Goal: Check status: Check status

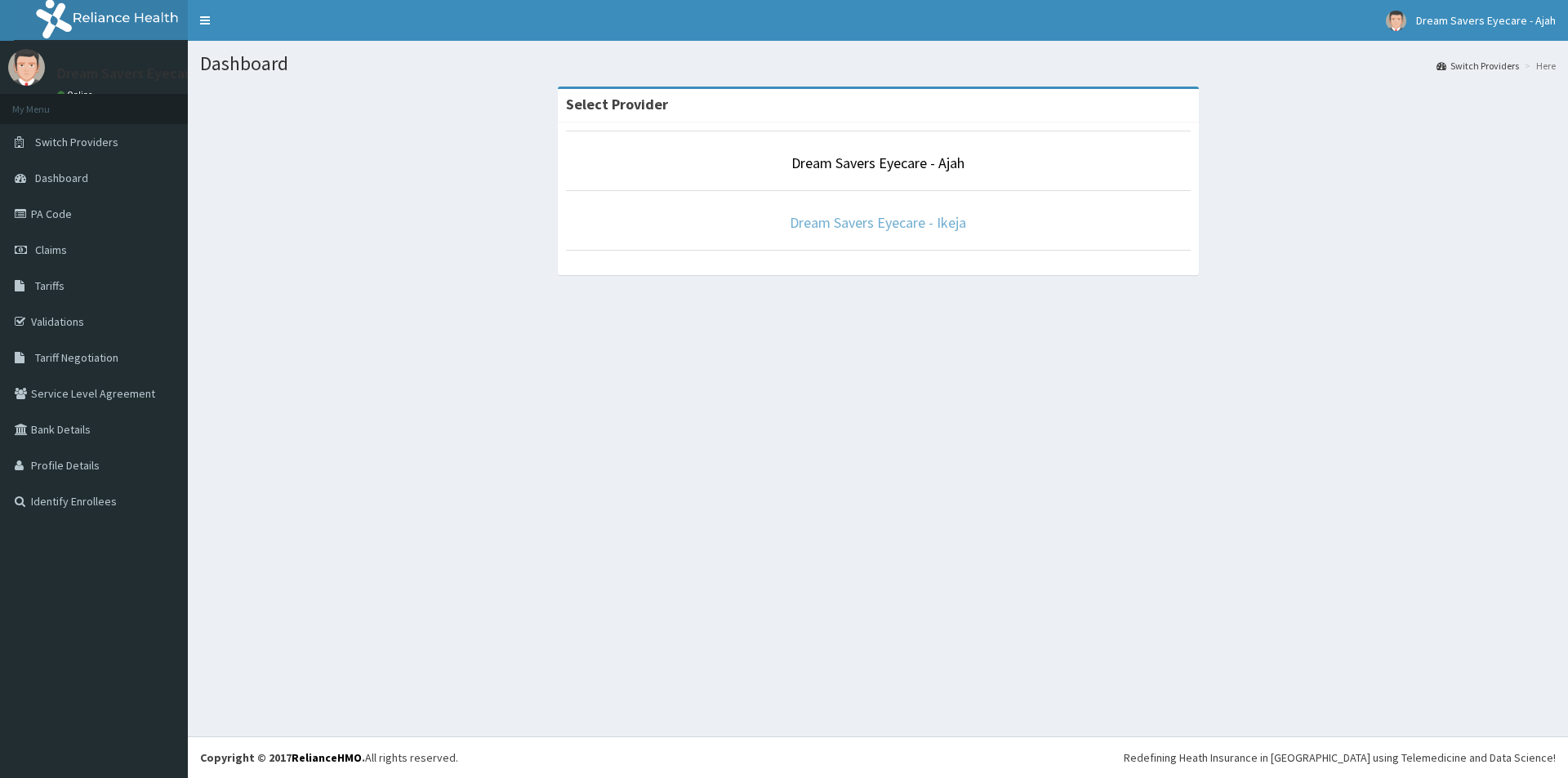
click at [829, 219] on link "Dream Savers Eyecare - Ikeja" at bounding box center [878, 223] width 176 height 19
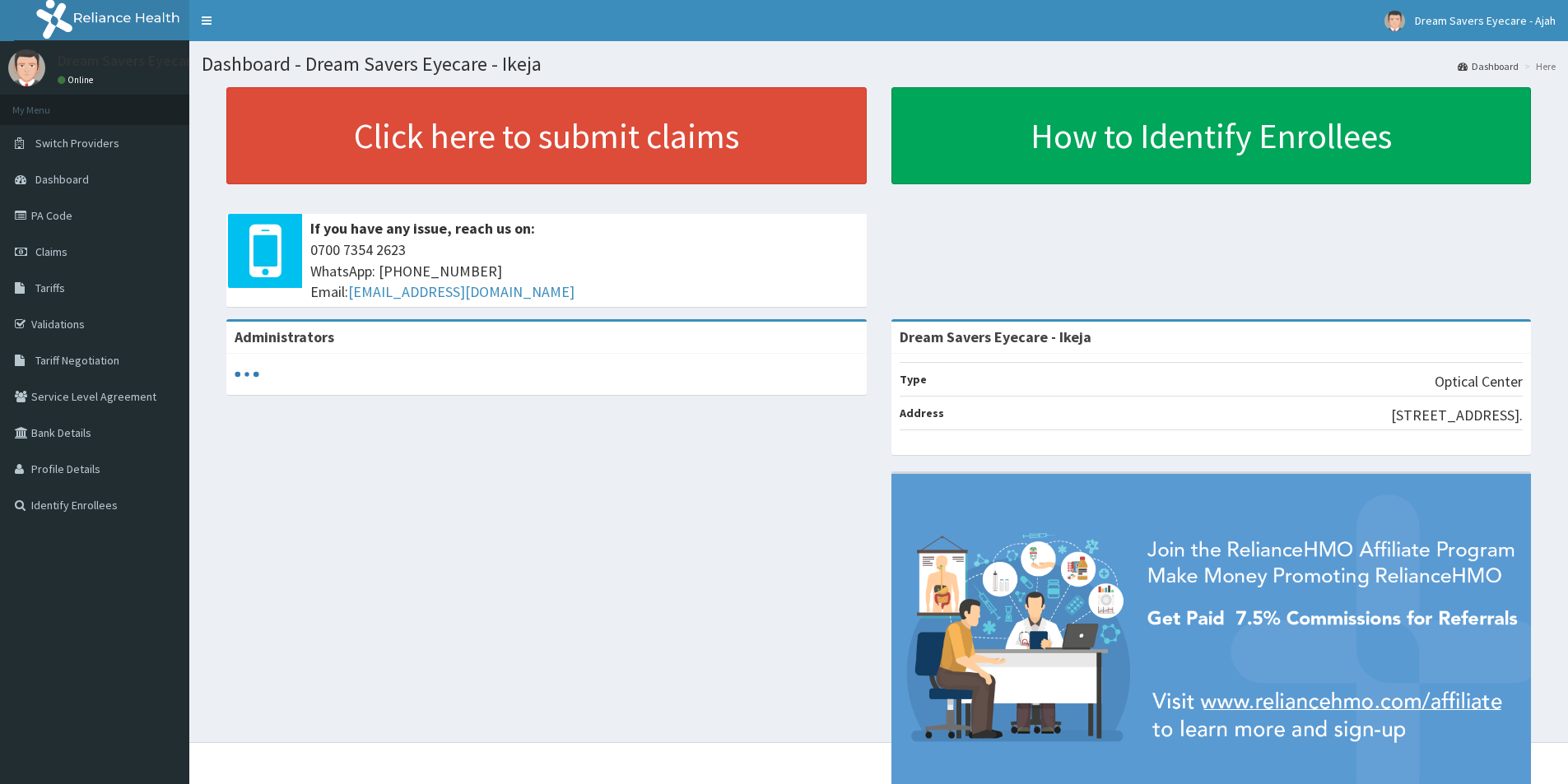
click at [44, 254] on span "Claims" at bounding box center [52, 252] width 32 height 15
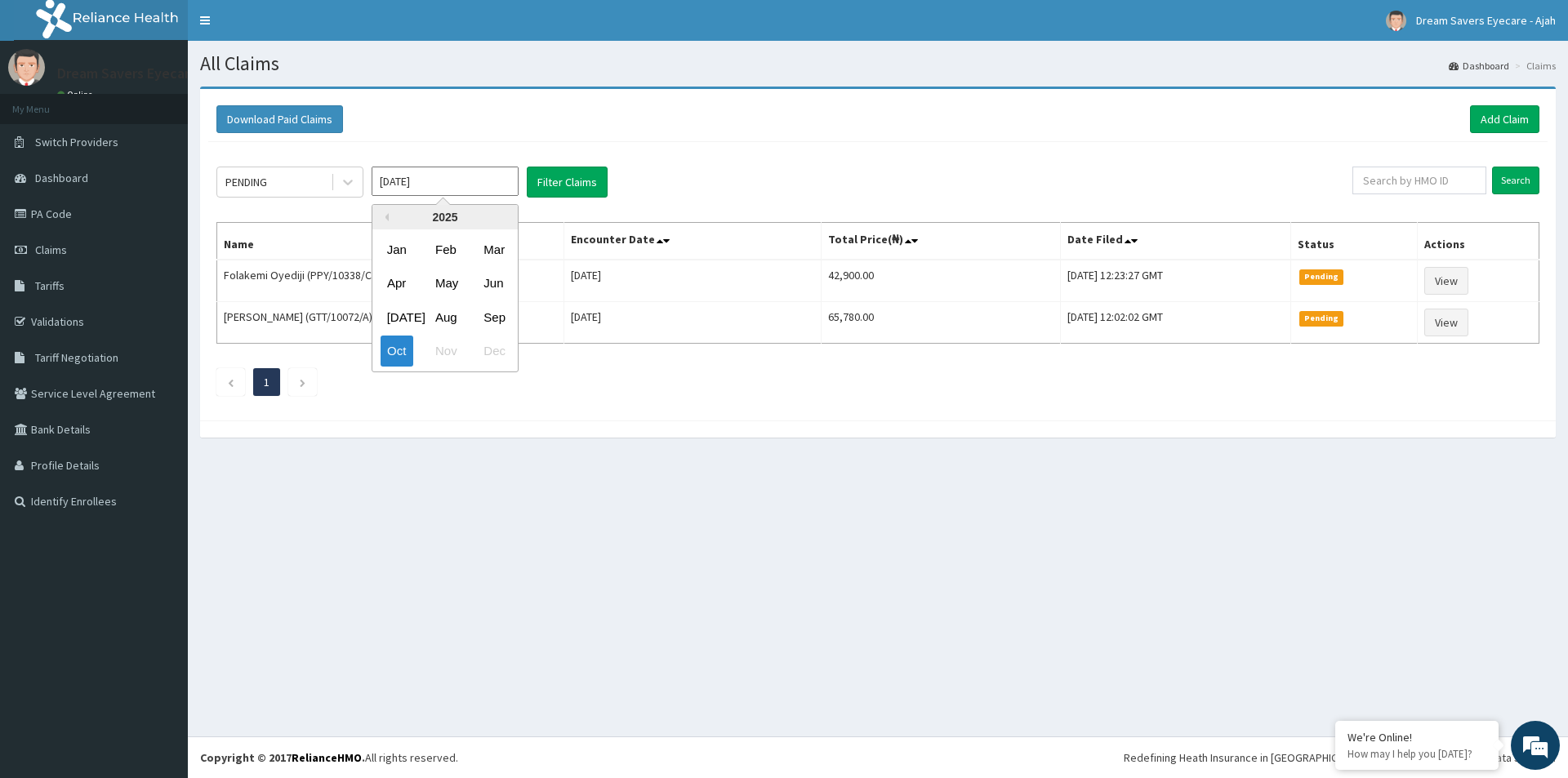
click at [425, 181] on input "Oct 2025" at bounding box center [445, 181] width 147 height 29
click at [446, 310] on div "Aug" at bounding box center [445, 317] width 32 height 30
type input "Aug 2025"
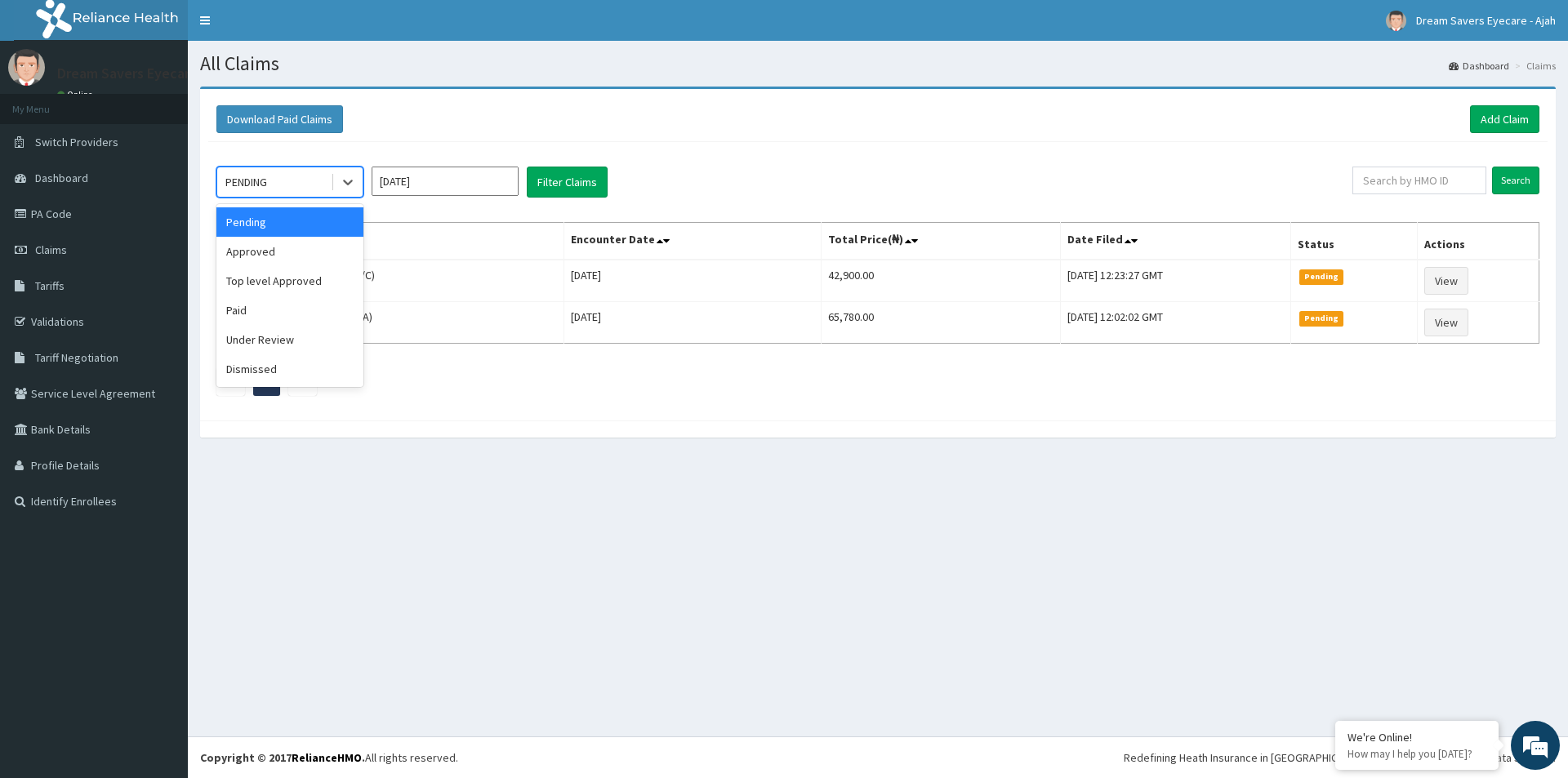
click at [264, 173] on div "PENDING" at bounding box center [274, 182] width 114 height 27
click at [271, 313] on div "Paid" at bounding box center [289, 310] width 147 height 29
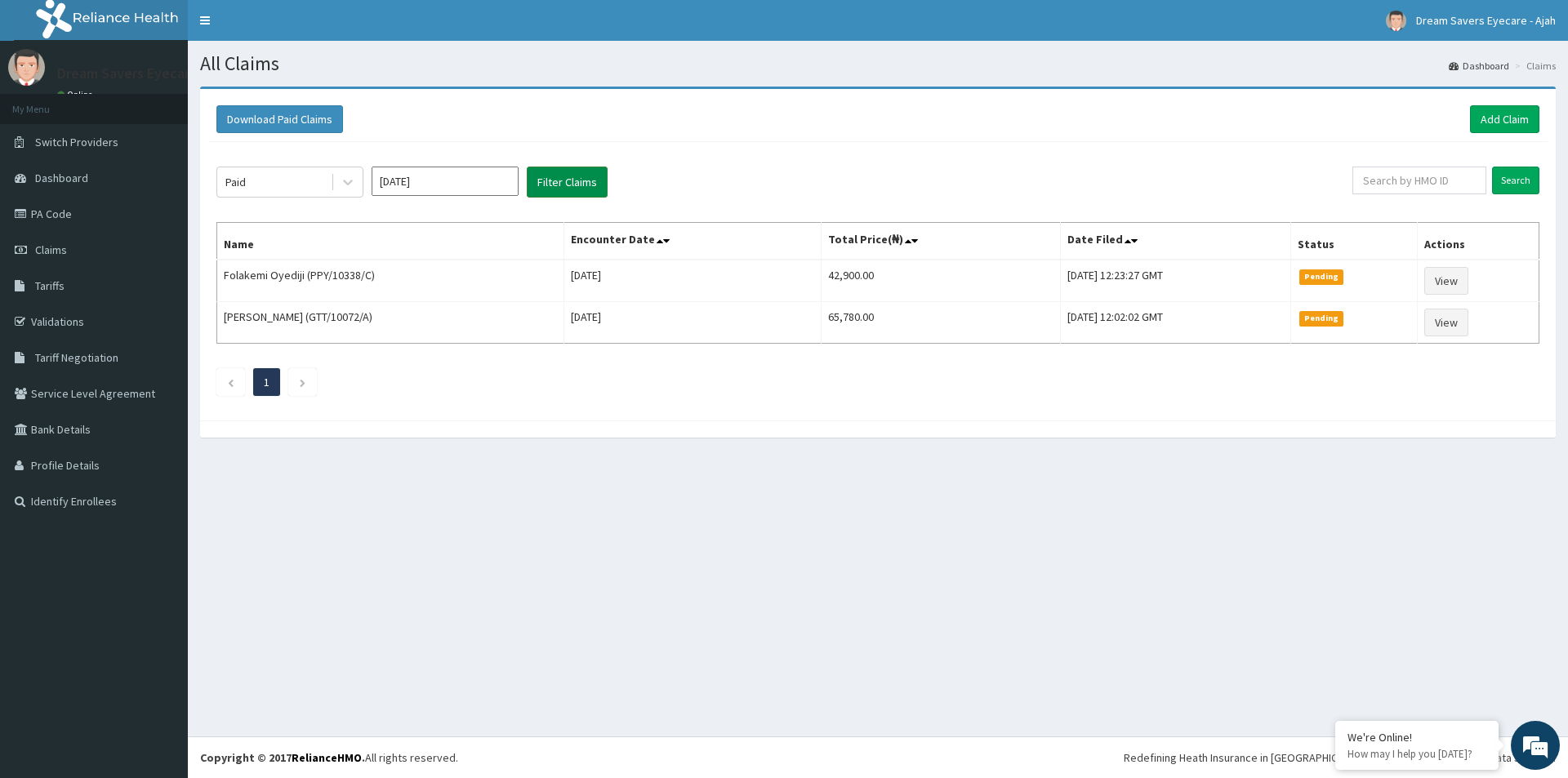
click at [549, 189] on button "Filter Claims" at bounding box center [567, 182] width 81 height 31
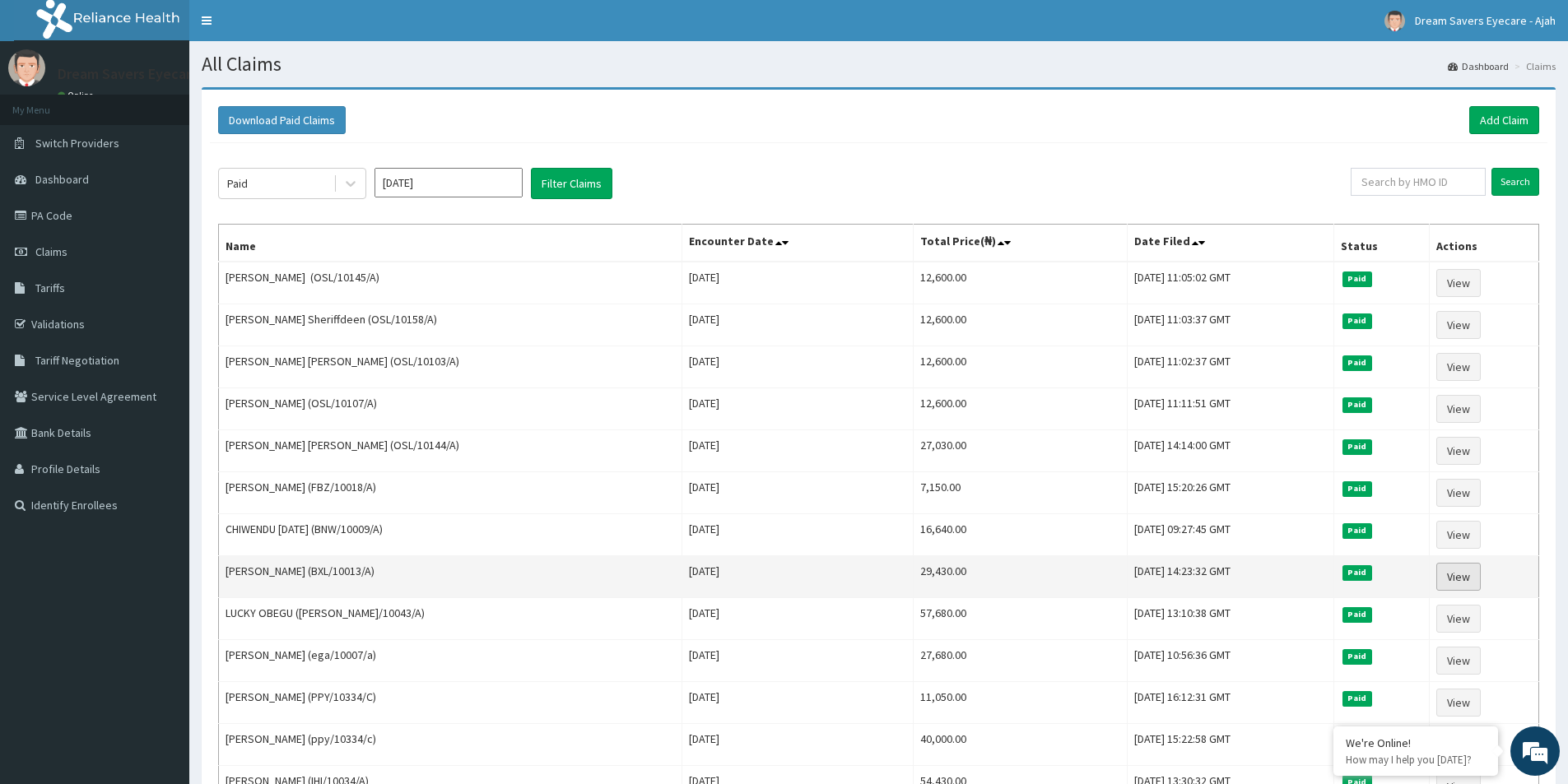
click at [1466, 564] on link "View" at bounding box center [1458, 576] width 45 height 28
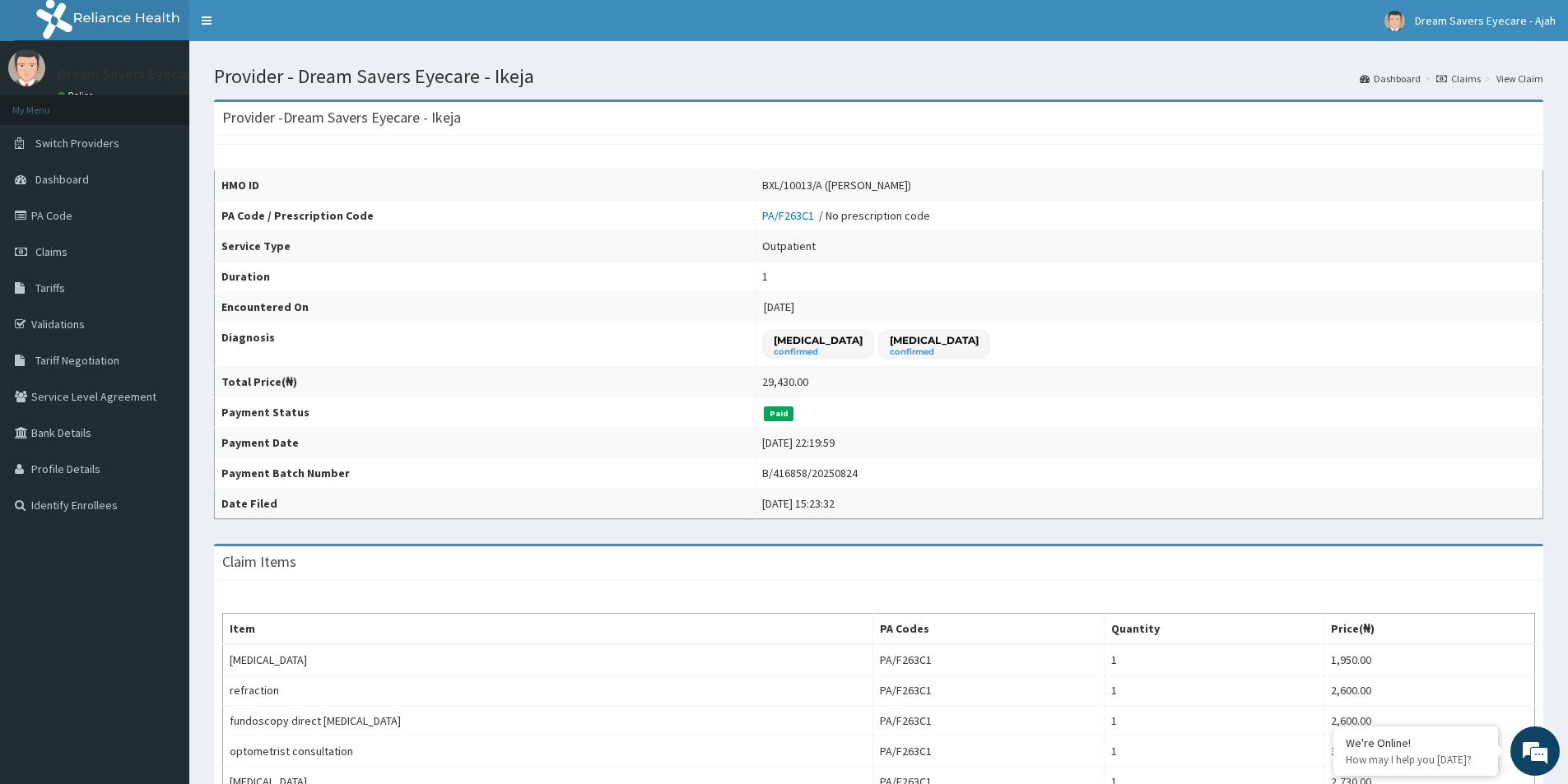
click at [1466, 83] on link "Claims" at bounding box center [1458, 78] width 45 height 14
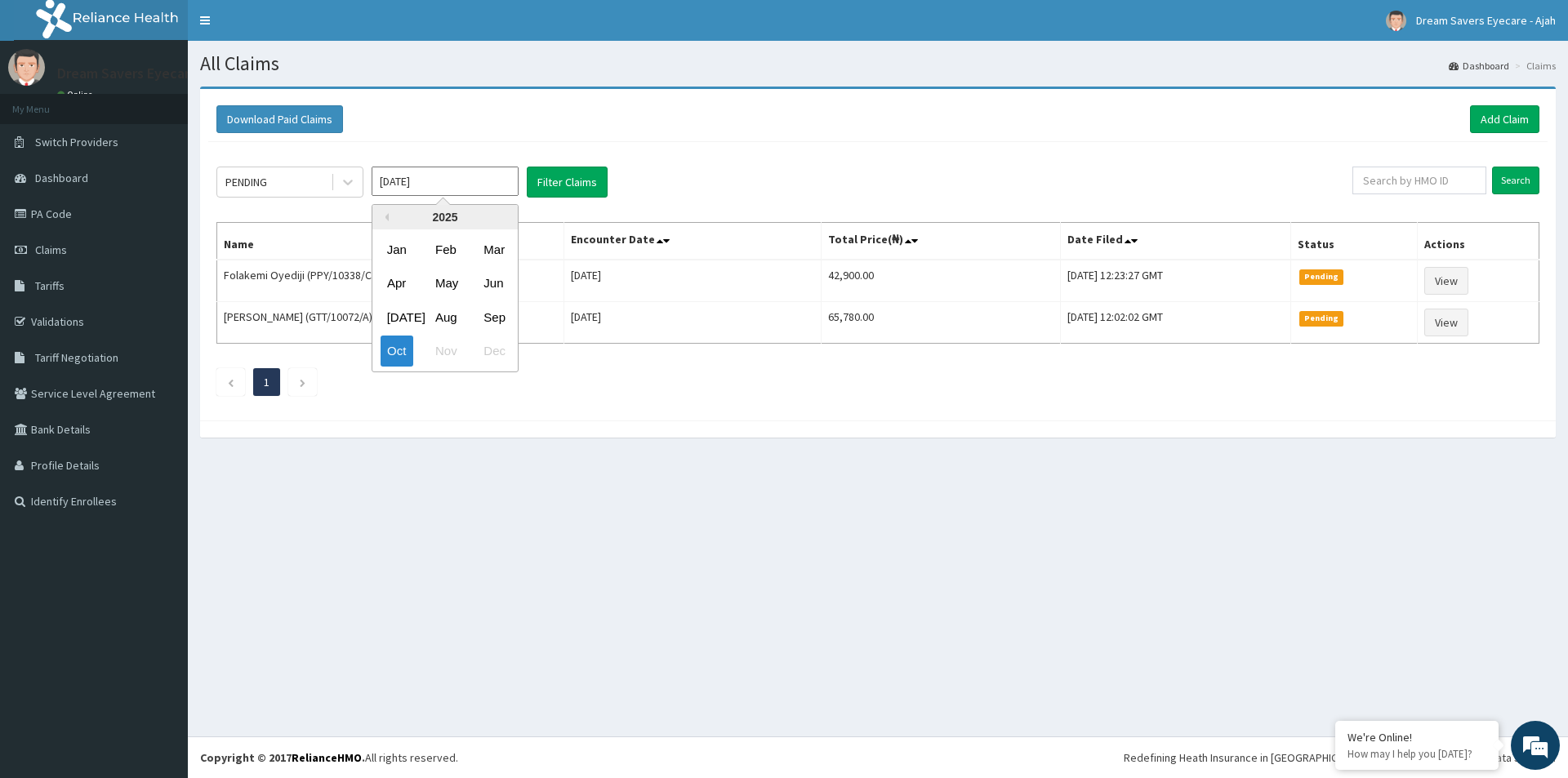
click at [441, 174] on input "Oct 2025" at bounding box center [445, 181] width 147 height 29
click at [443, 310] on div "Aug" at bounding box center [445, 317] width 32 height 30
type input "Aug 2025"
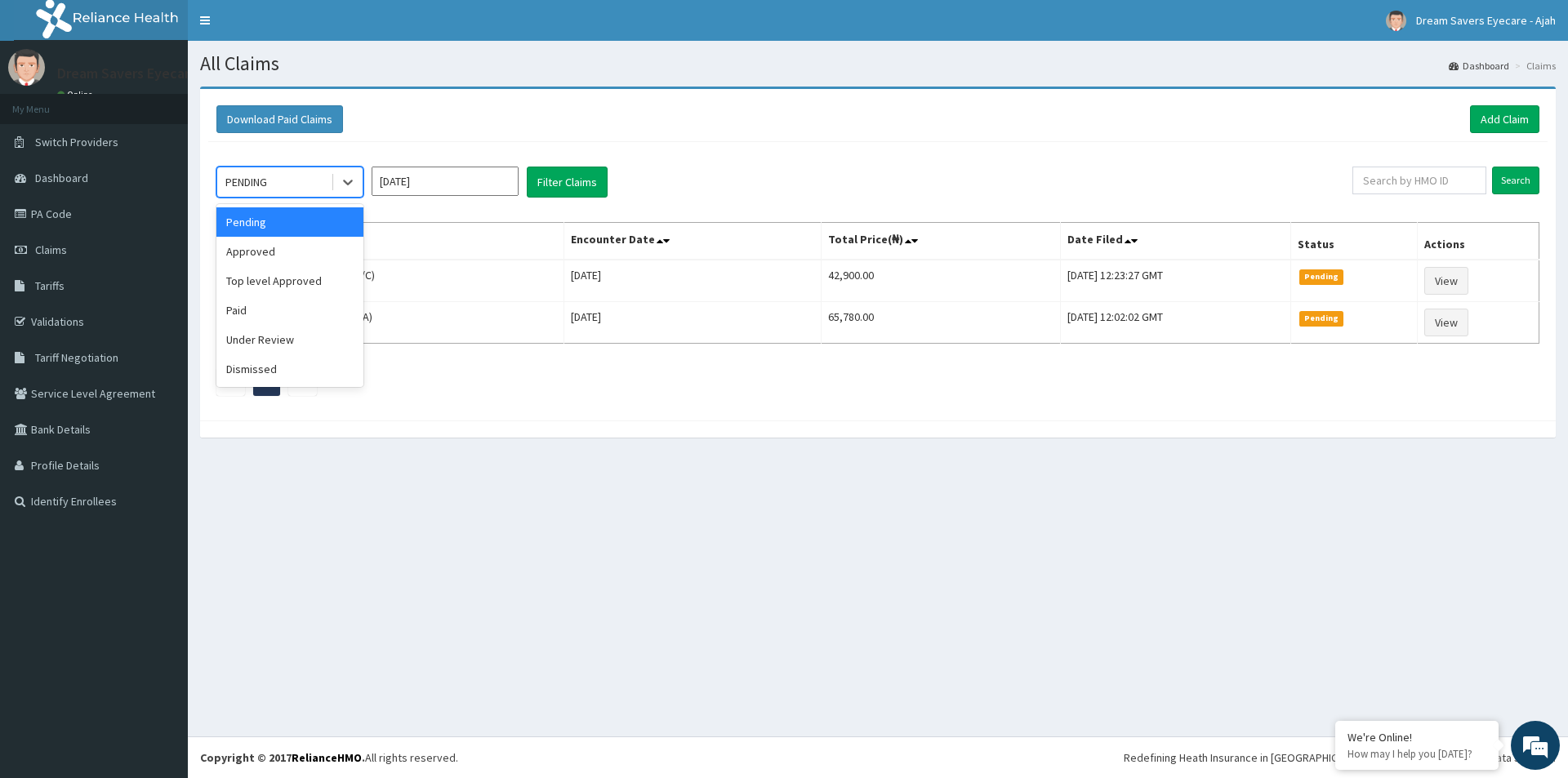
click at [295, 174] on div "PENDING" at bounding box center [274, 182] width 114 height 27
click at [259, 318] on div "Paid" at bounding box center [289, 310] width 147 height 29
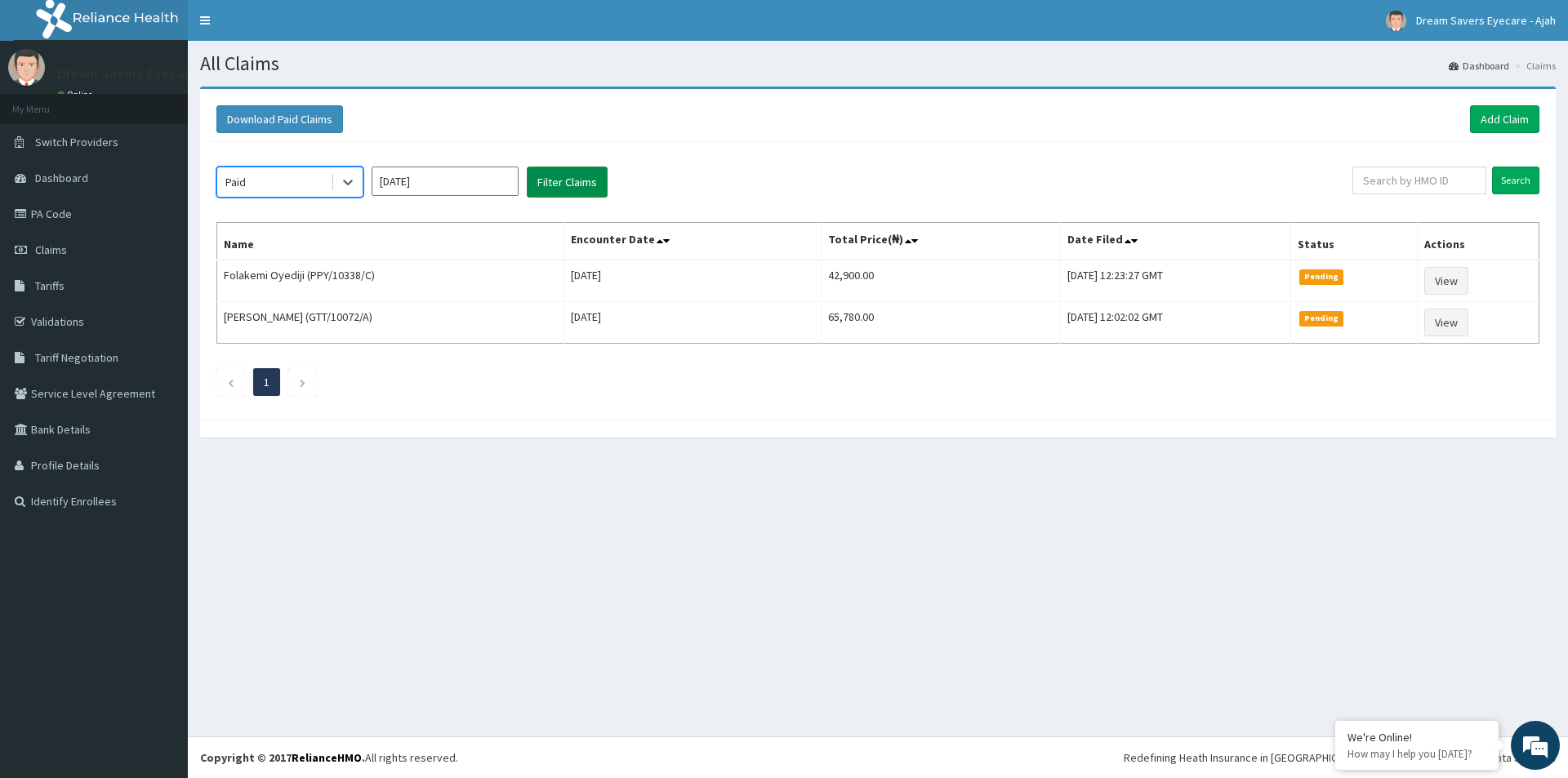
click at [564, 194] on button "Filter Claims" at bounding box center [567, 182] width 81 height 31
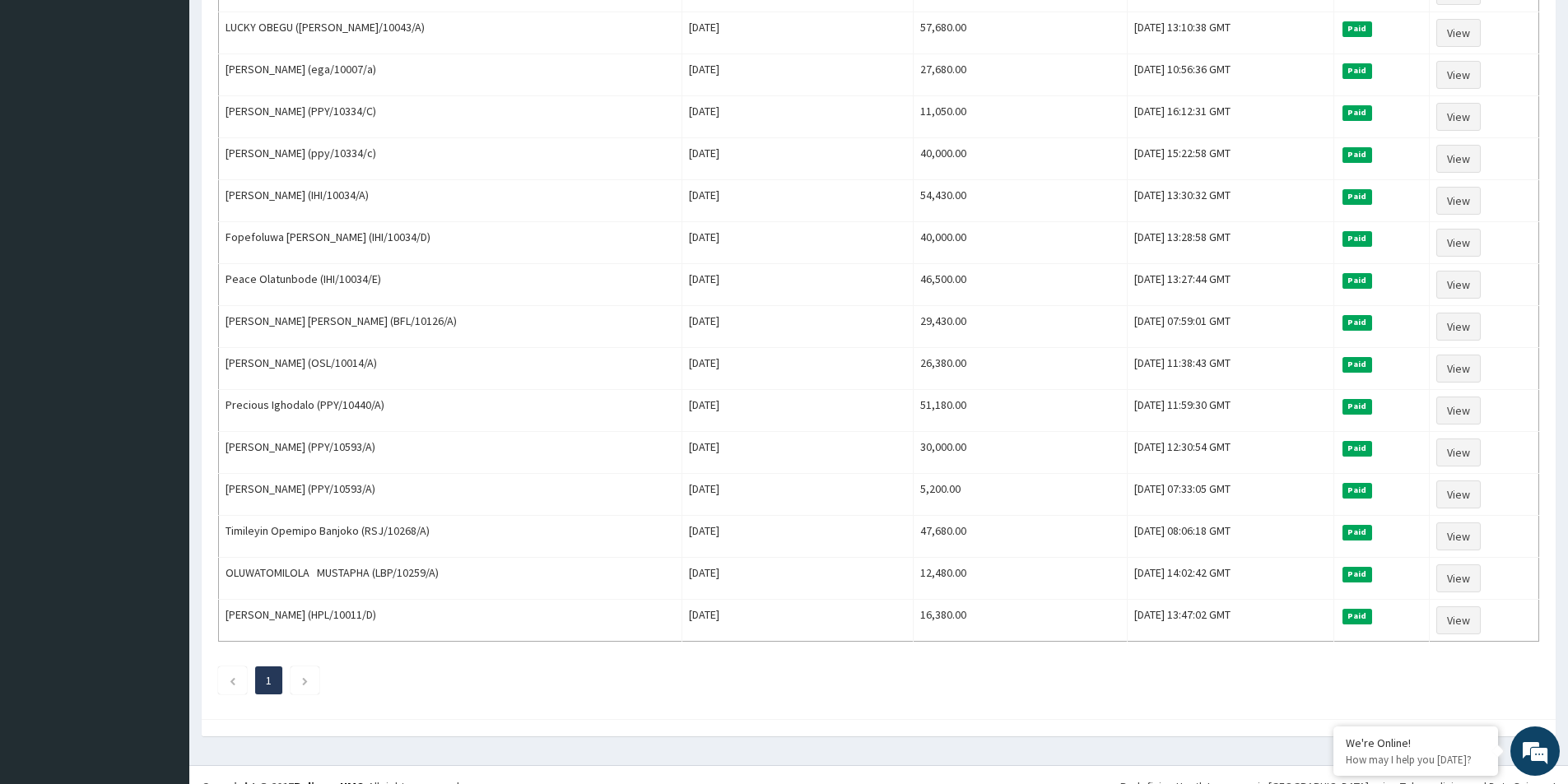
scroll to position [609, 0]
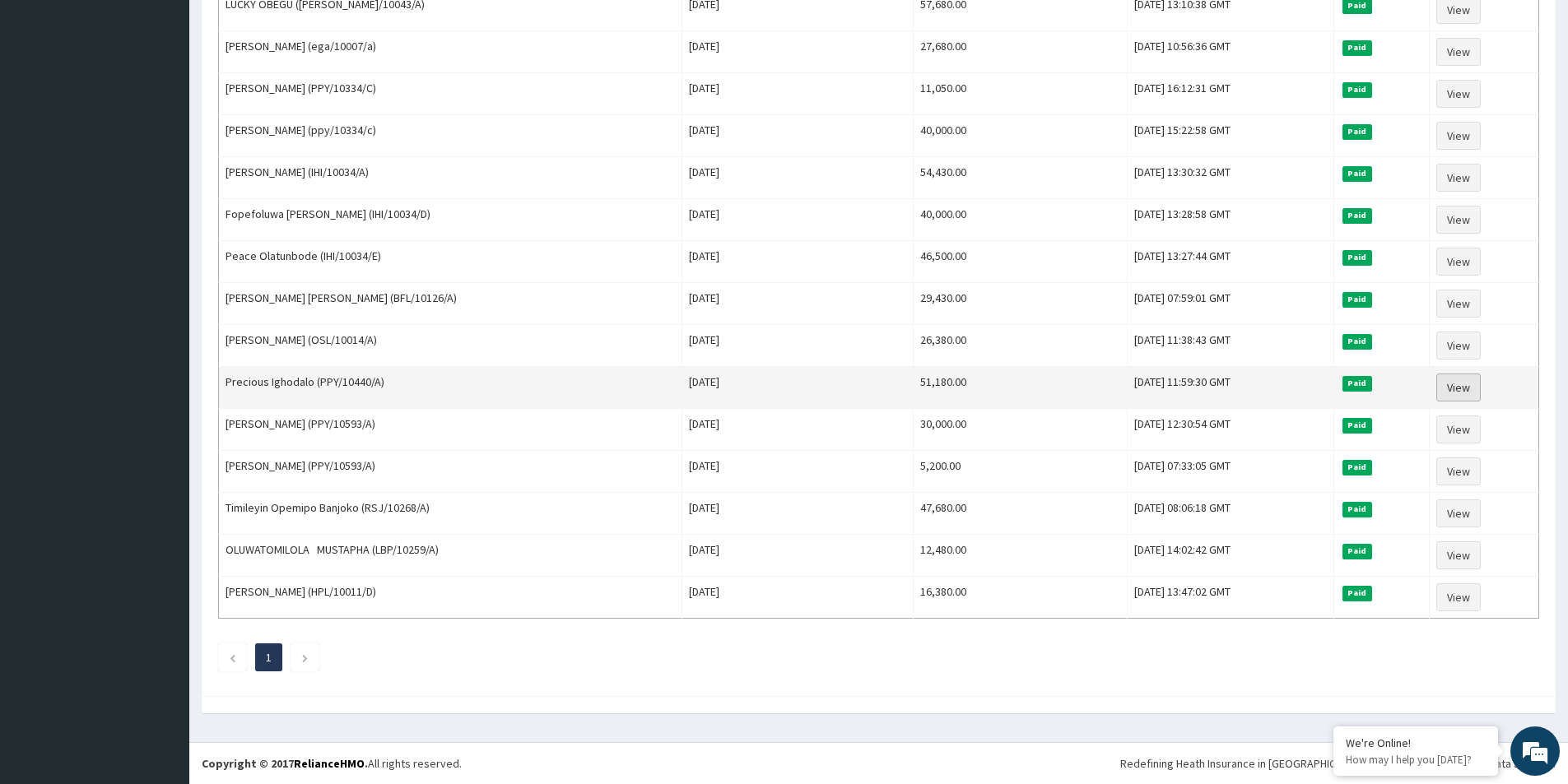
click at [1454, 389] on link "View" at bounding box center [1458, 387] width 45 height 28
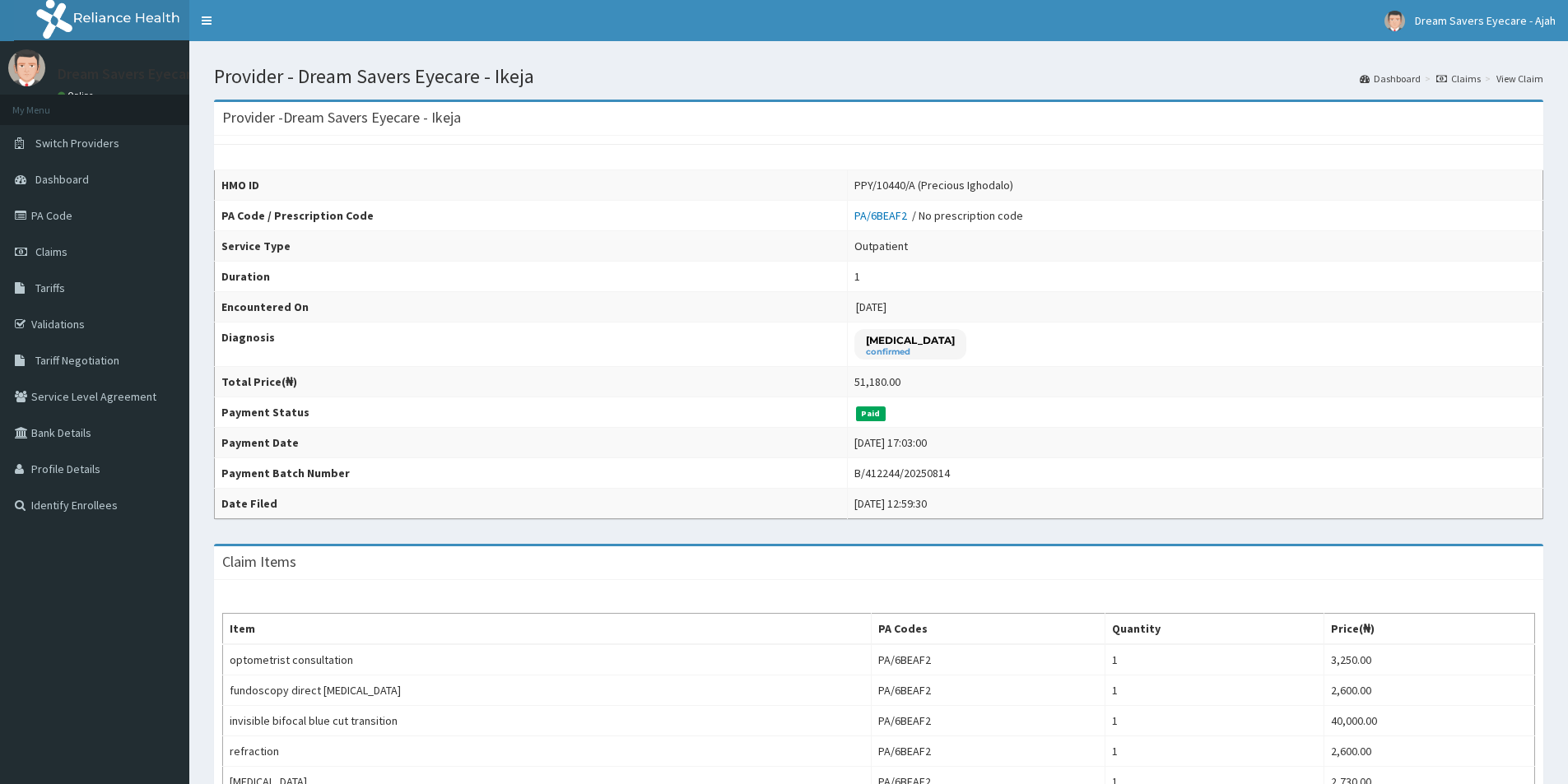
click at [1457, 86] on ol "Dashboard Claims View Claim" at bounding box center [1451, 78] width 192 height 26
click at [1459, 82] on link "Claims" at bounding box center [1458, 78] width 45 height 14
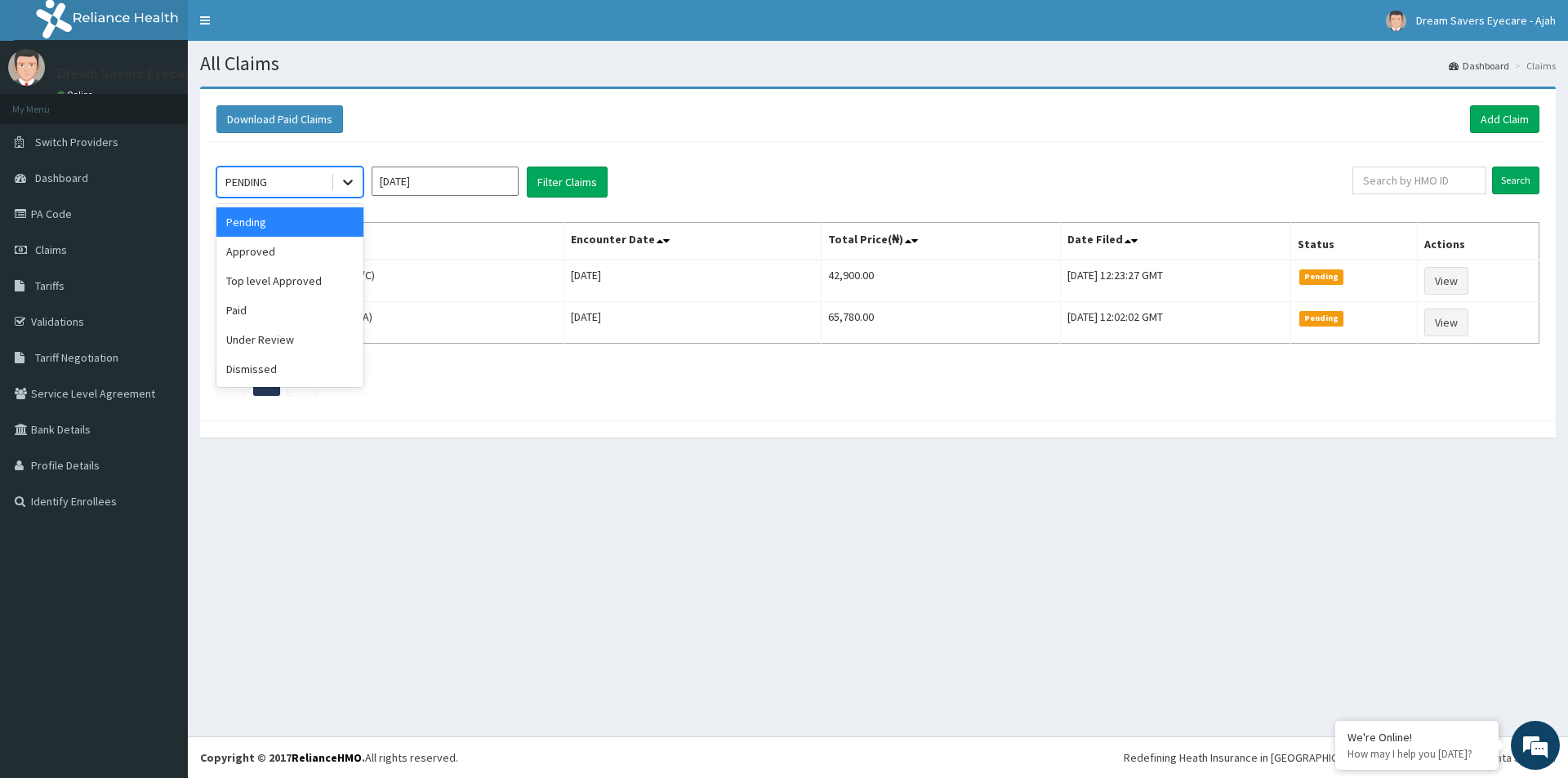
click at [358, 184] on div at bounding box center [347, 182] width 29 height 29
click at [289, 306] on div "Paid" at bounding box center [289, 310] width 147 height 29
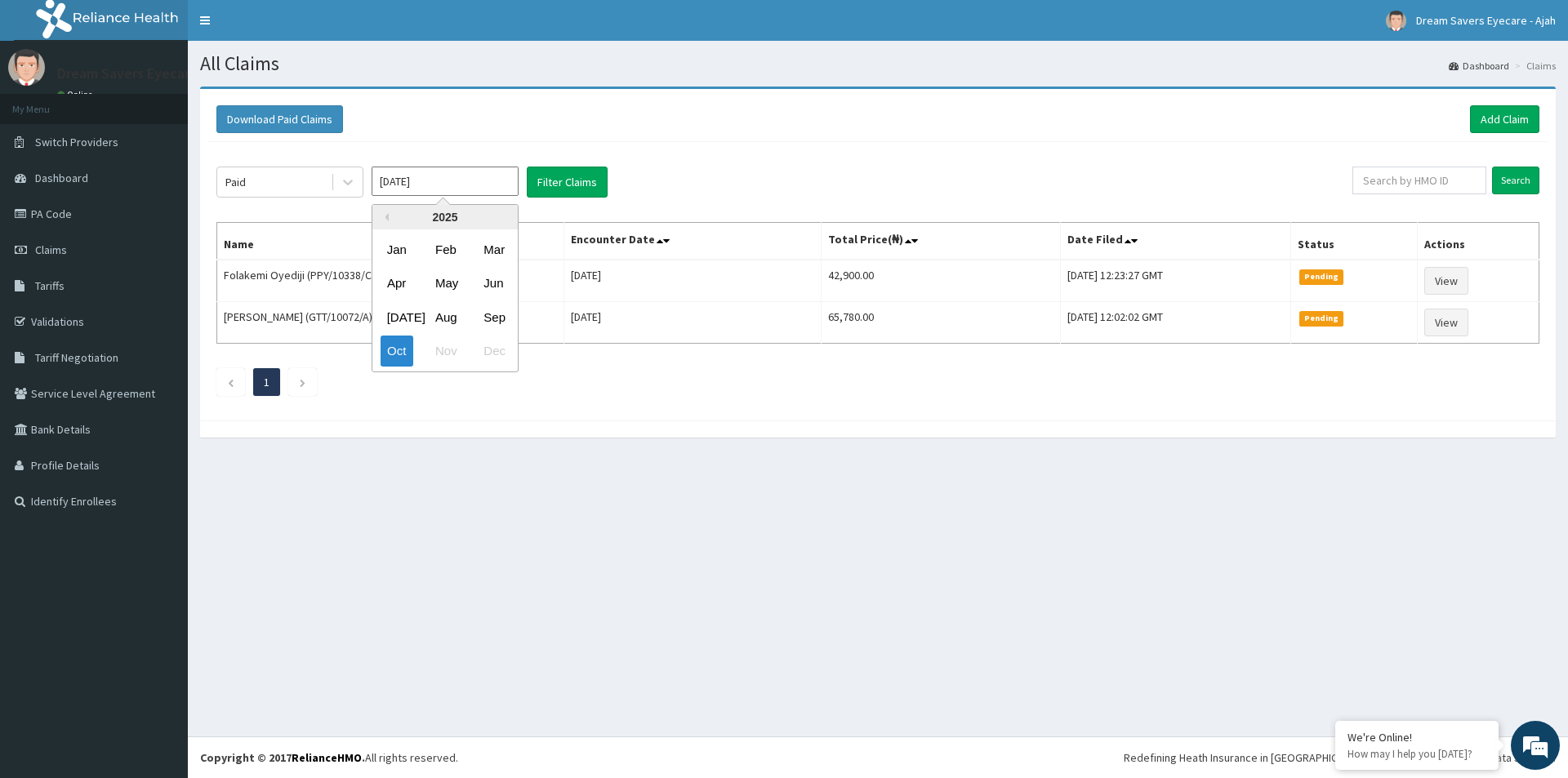
click at [404, 193] on input "Oct 2025" at bounding box center [445, 181] width 147 height 29
click at [449, 305] on div "Aug" at bounding box center [445, 317] width 32 height 30
type input "Aug 2025"
click at [555, 180] on button "Filter Claims" at bounding box center [567, 182] width 81 height 31
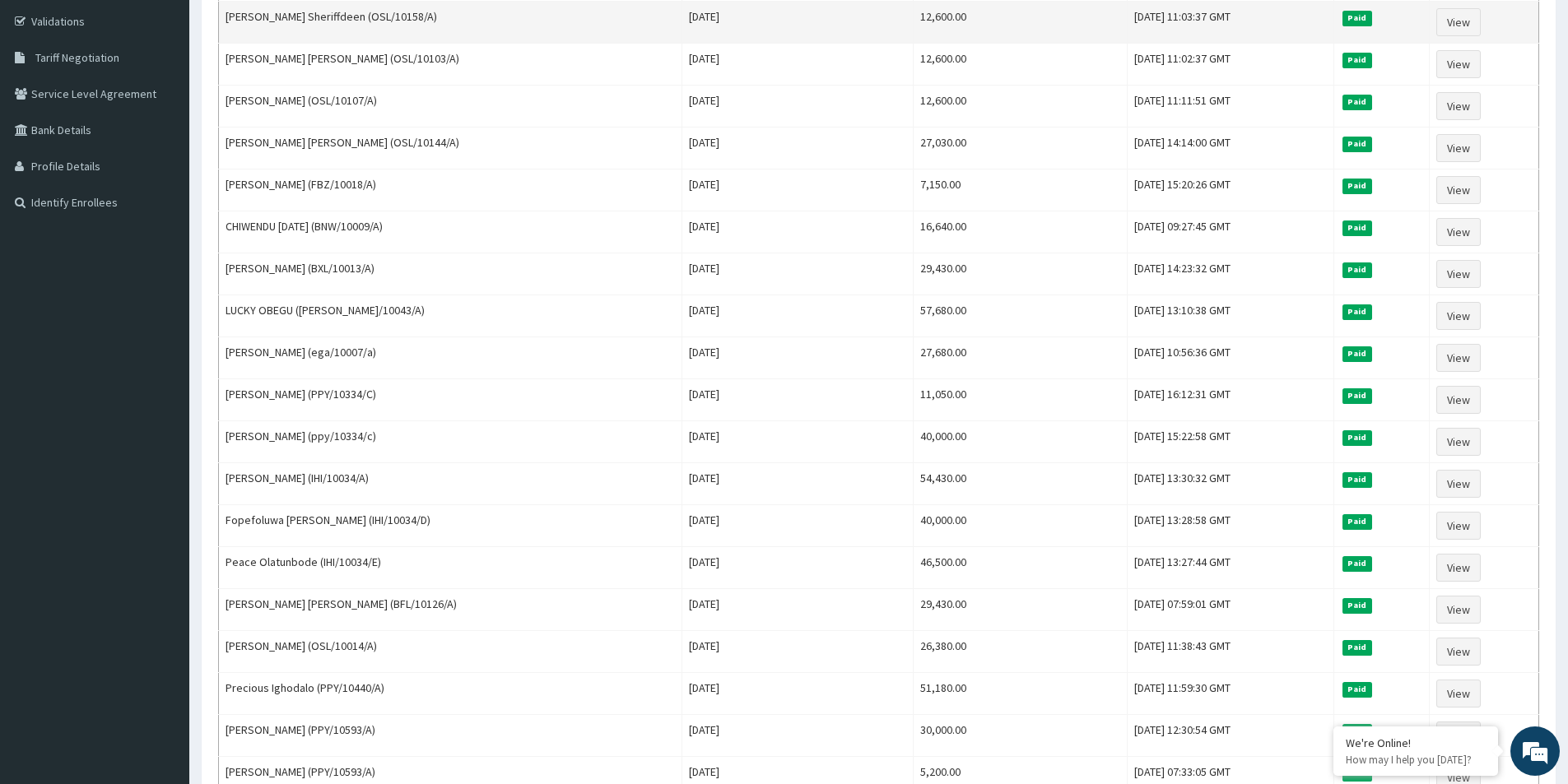
scroll to position [304, 0]
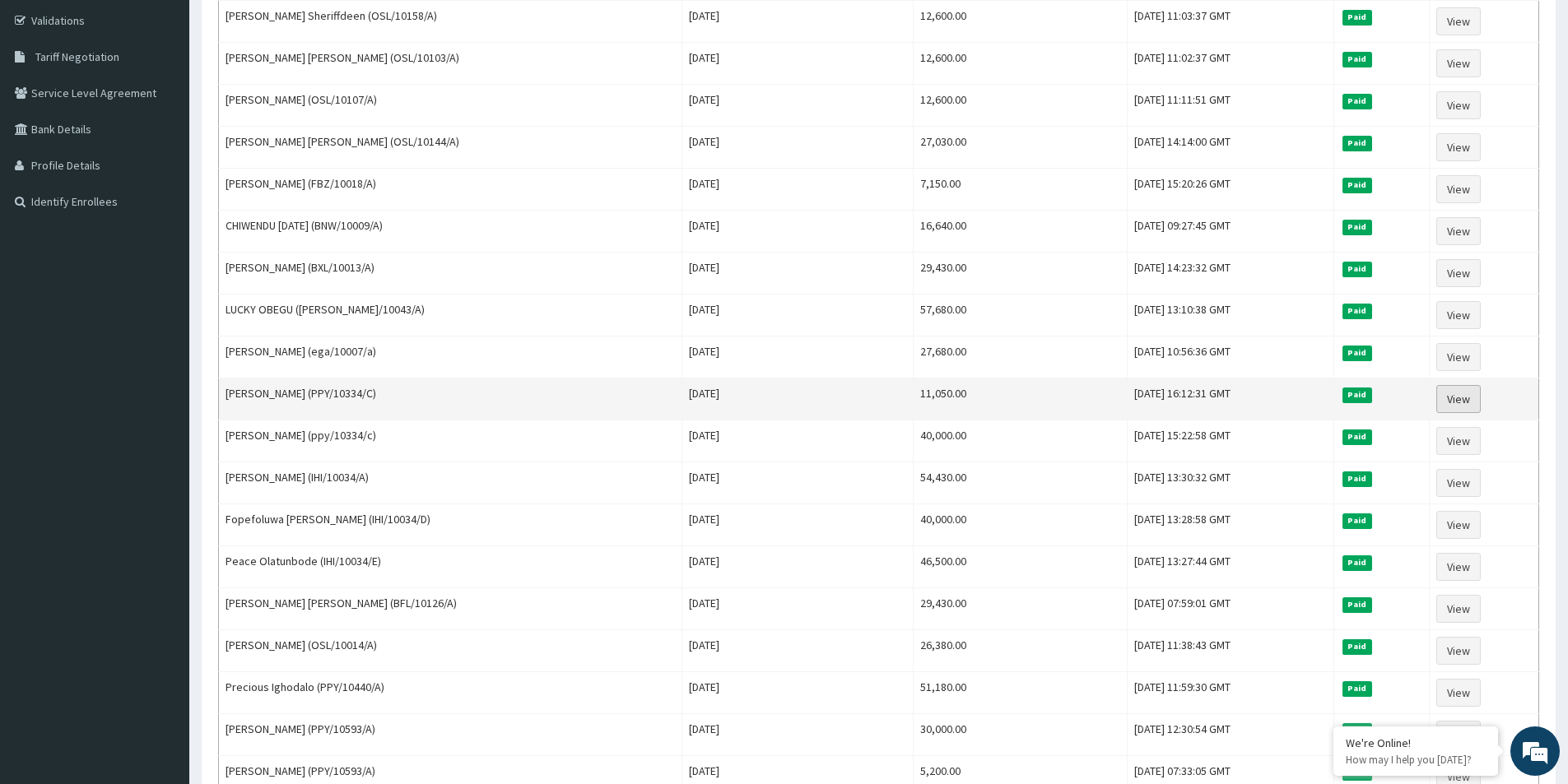
click at [1467, 392] on link "View" at bounding box center [1458, 398] width 45 height 28
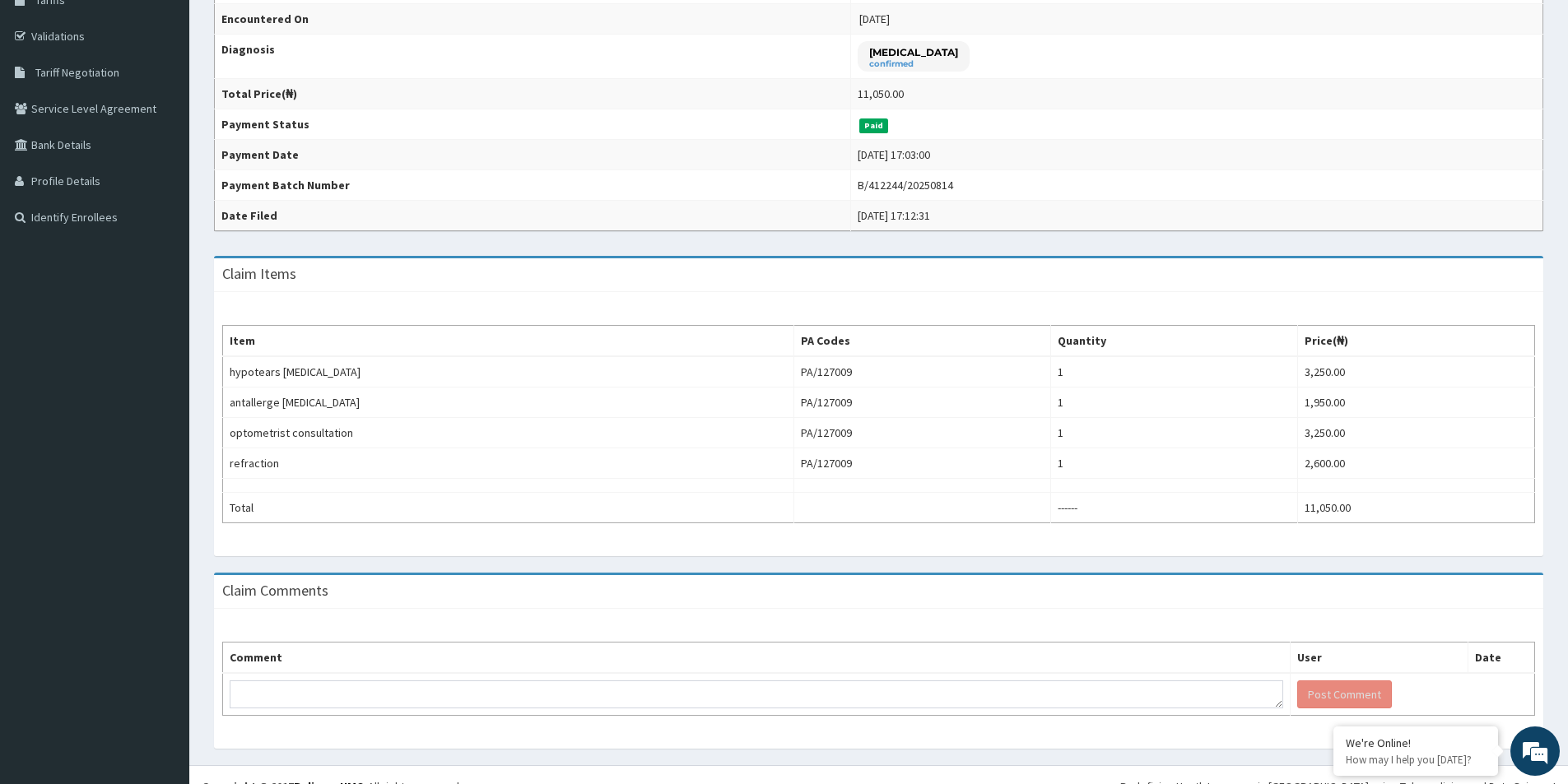
scroll to position [288, 0]
